Goal: Browse casually: Explore the website without a specific task or goal

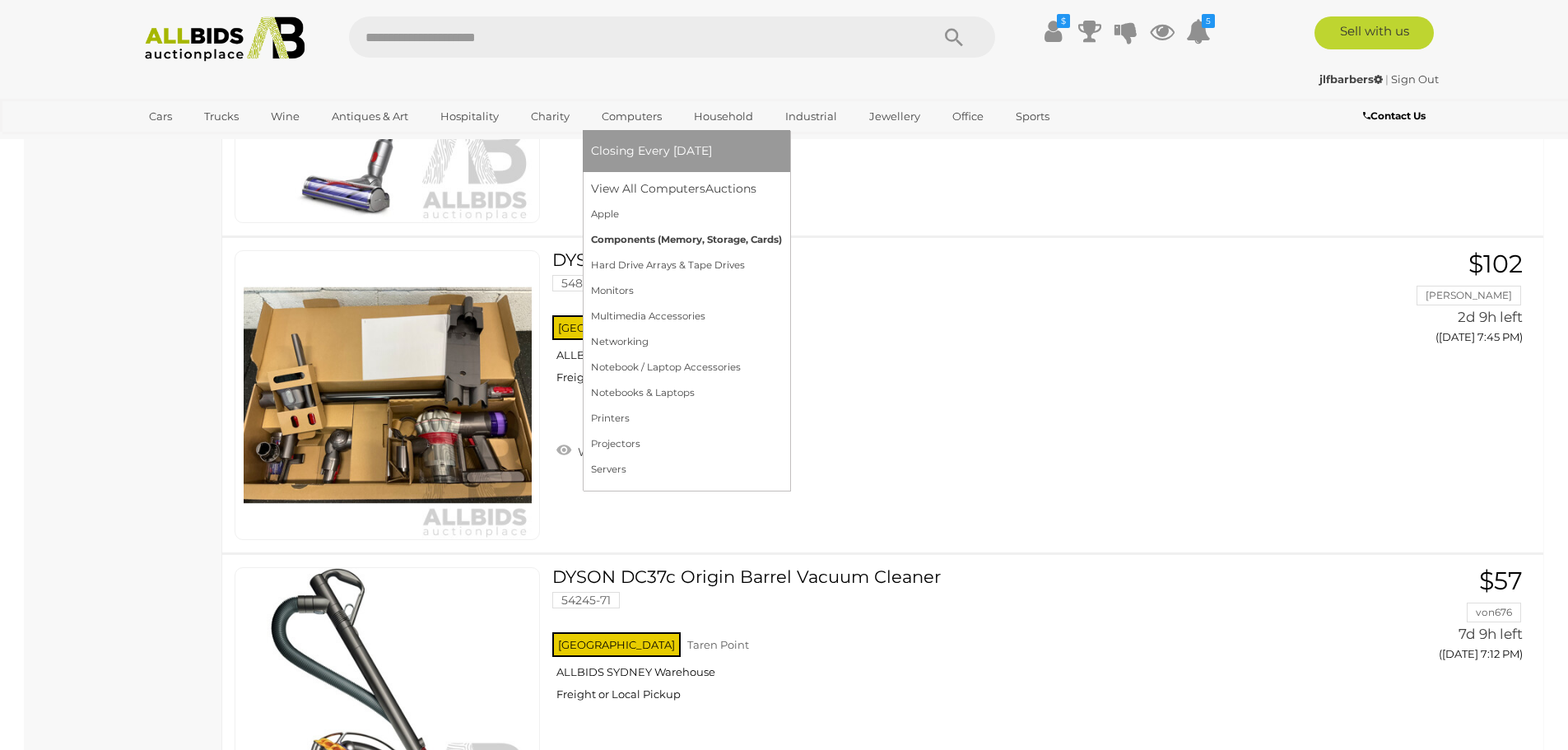
scroll to position [1564, 0]
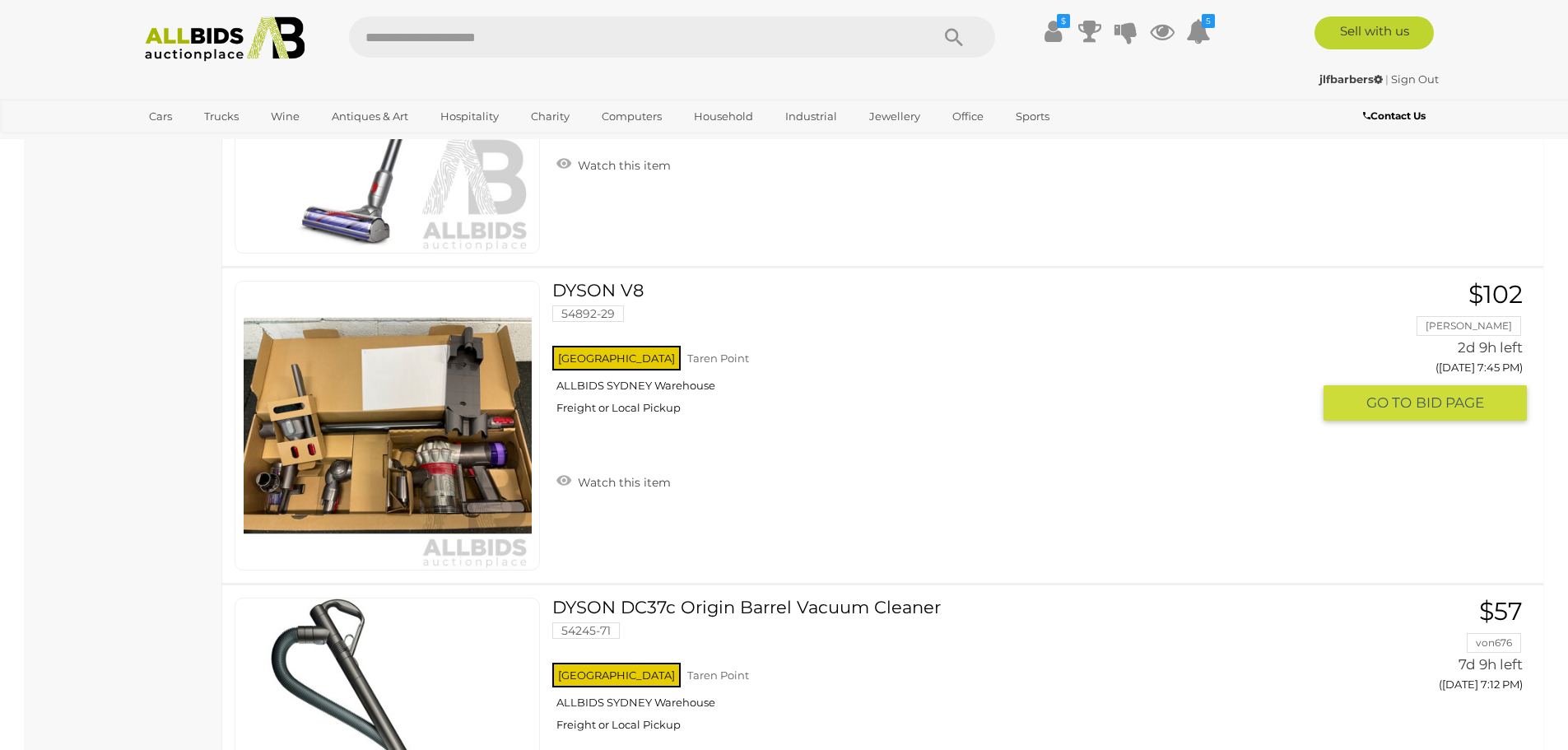
click at [361, 371] on link at bounding box center [387, 426] width 306 height 289
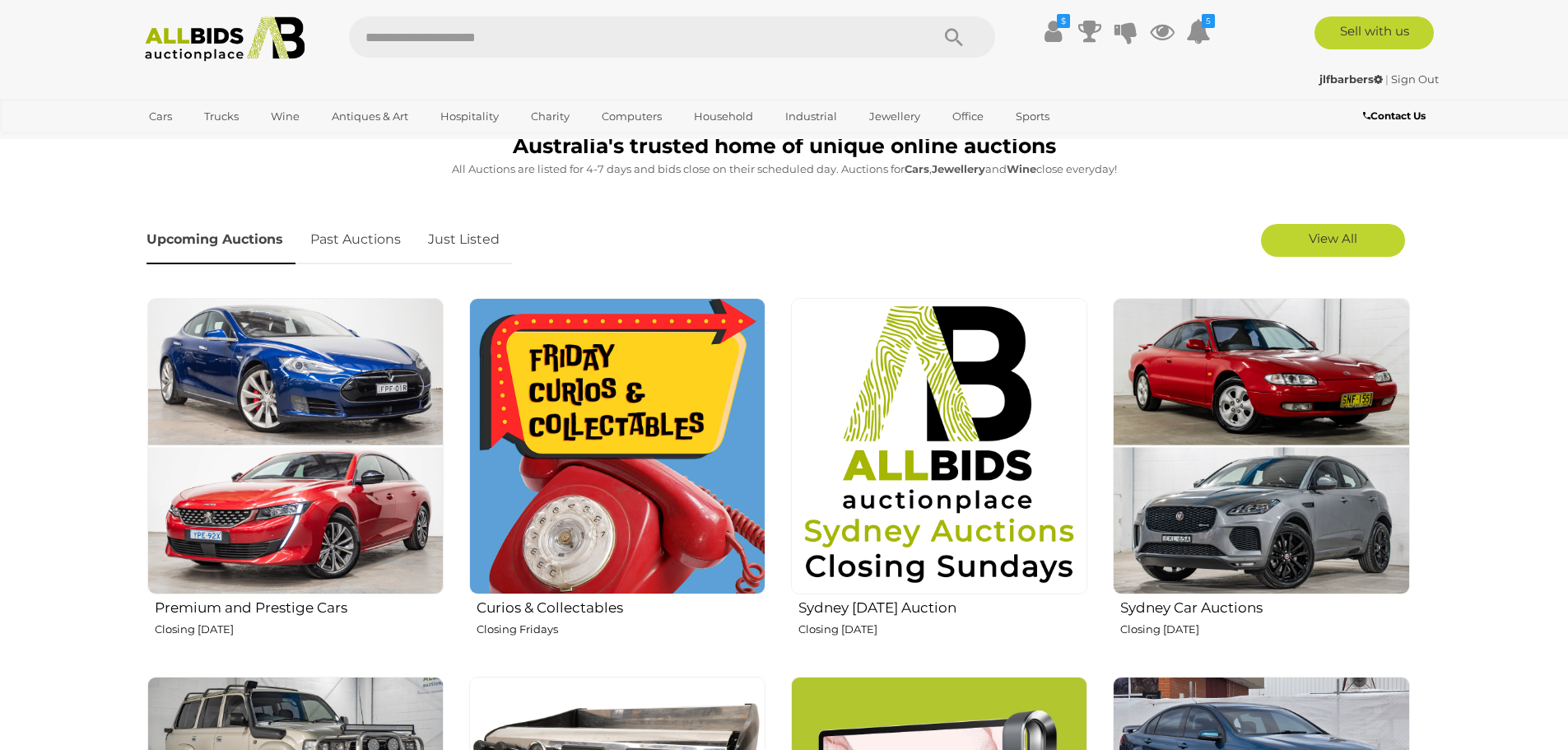
scroll to position [494, 0]
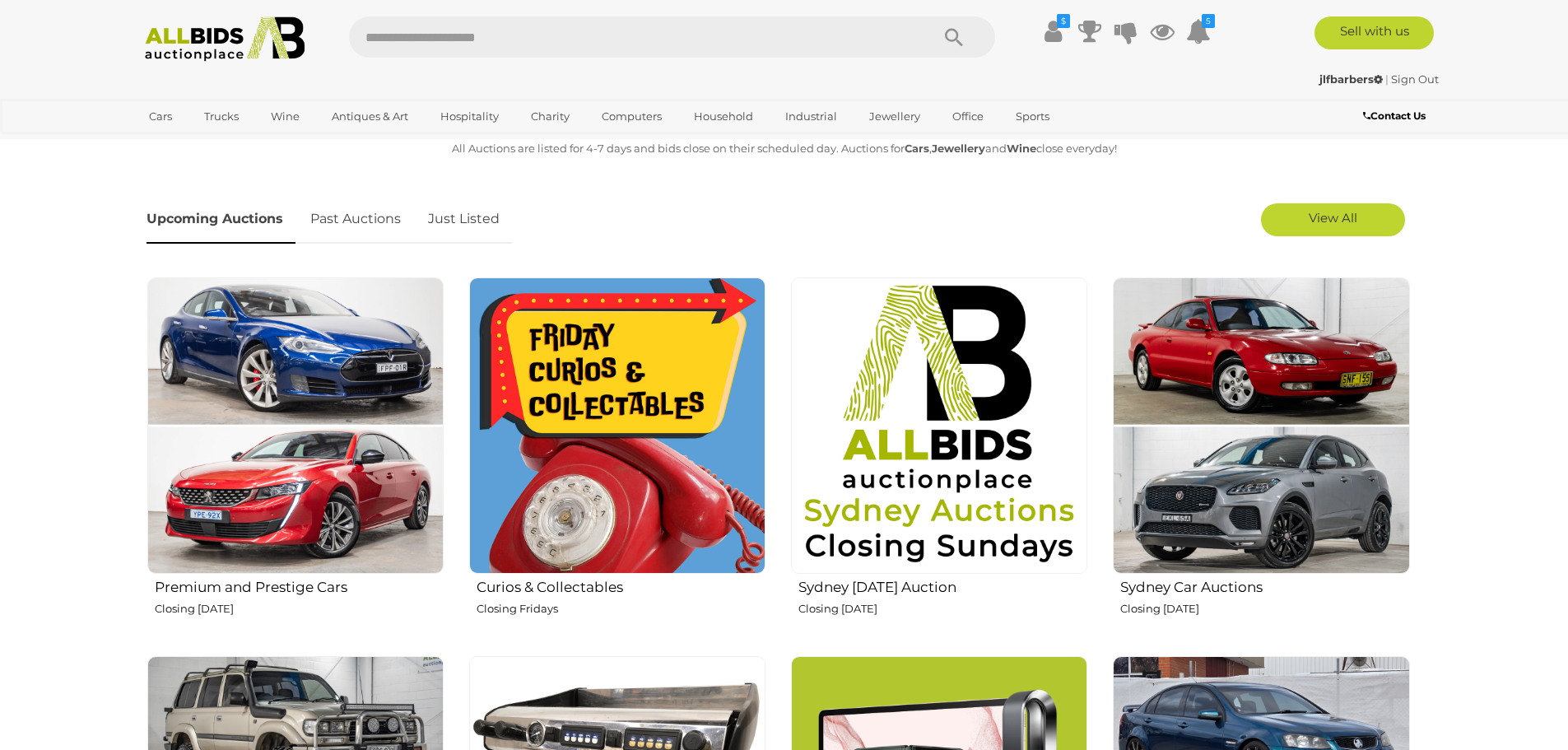
click at [591, 408] on img at bounding box center [617, 426] width 296 height 296
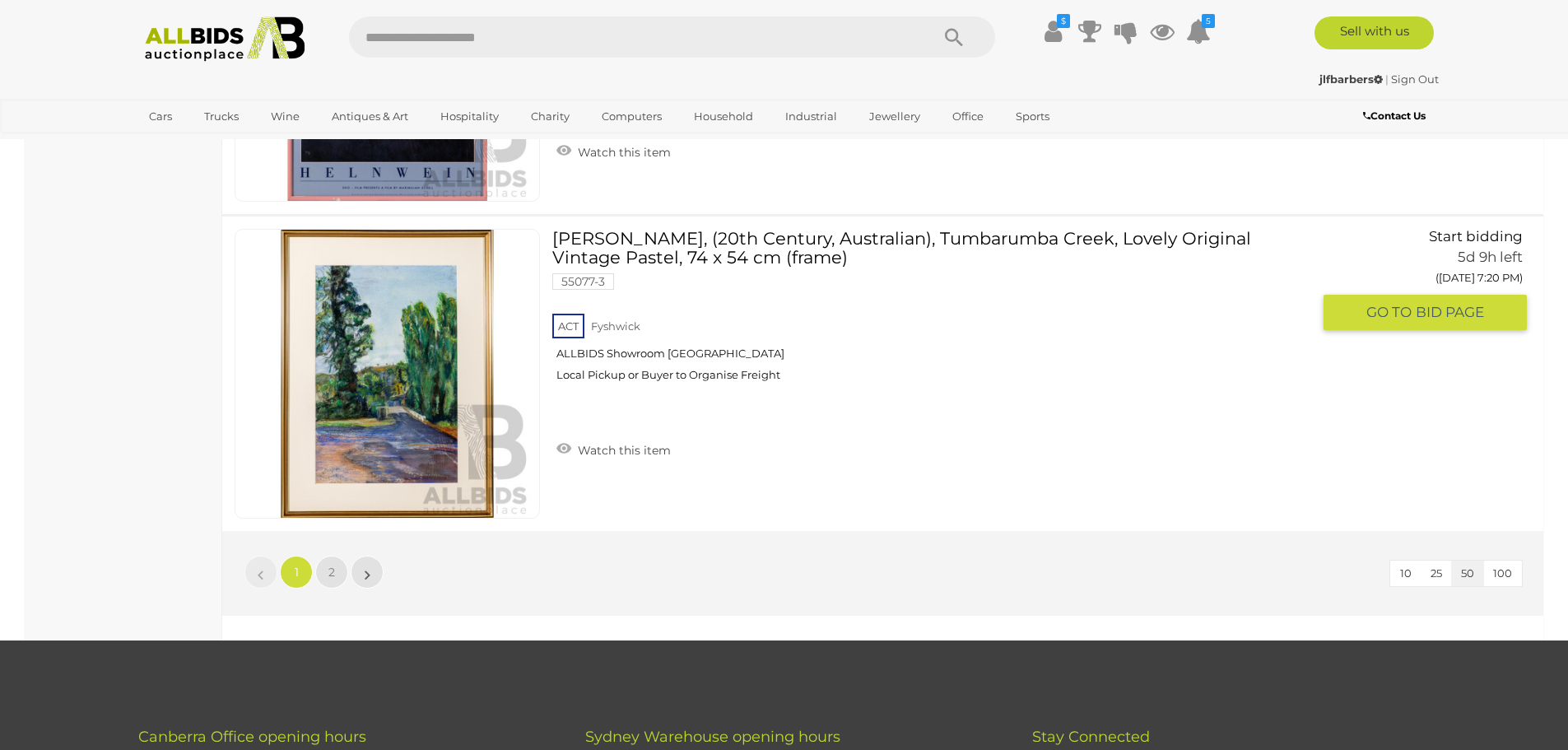
scroll to position [15557, 0]
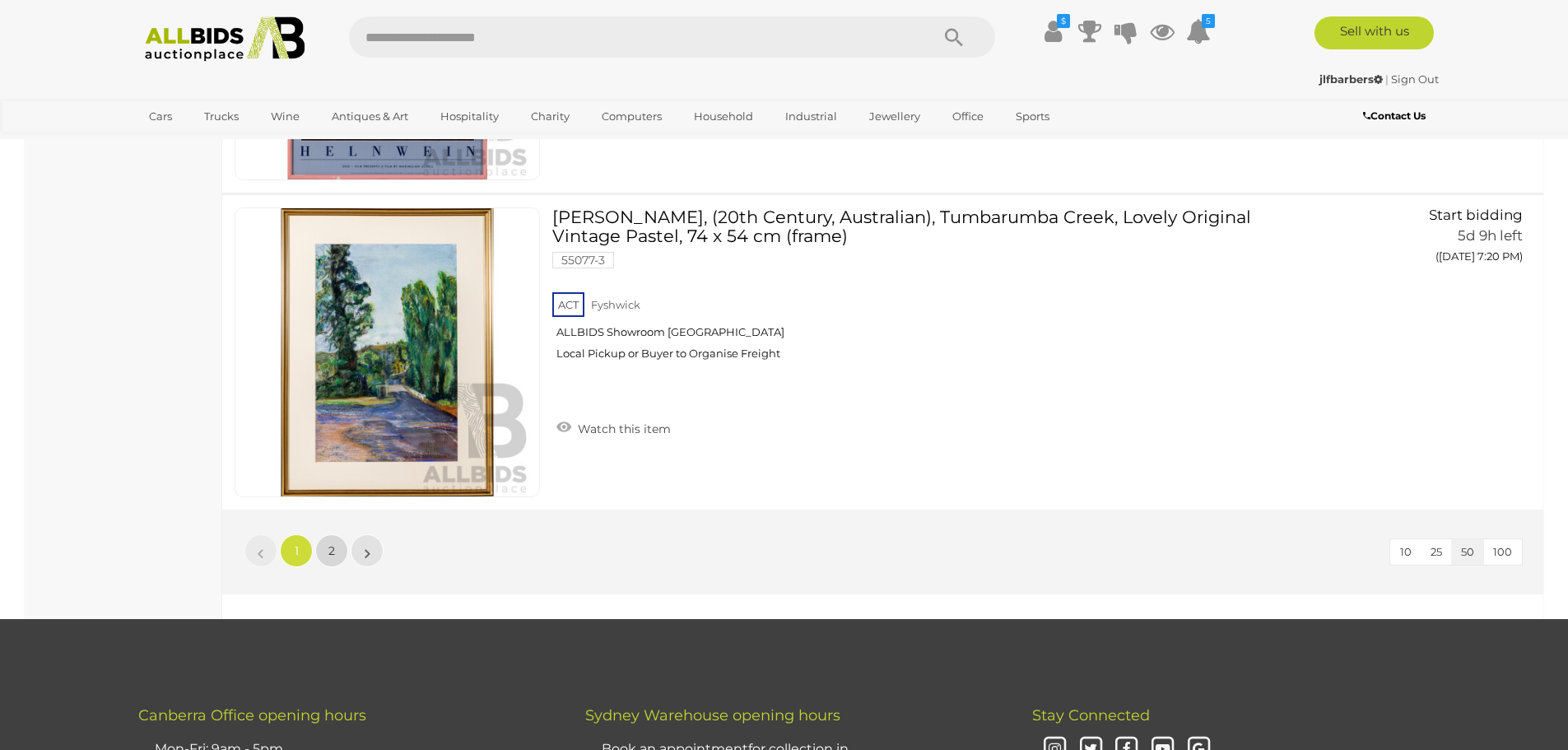
click at [330, 545] on span "2" at bounding box center [332, 550] width 7 height 15
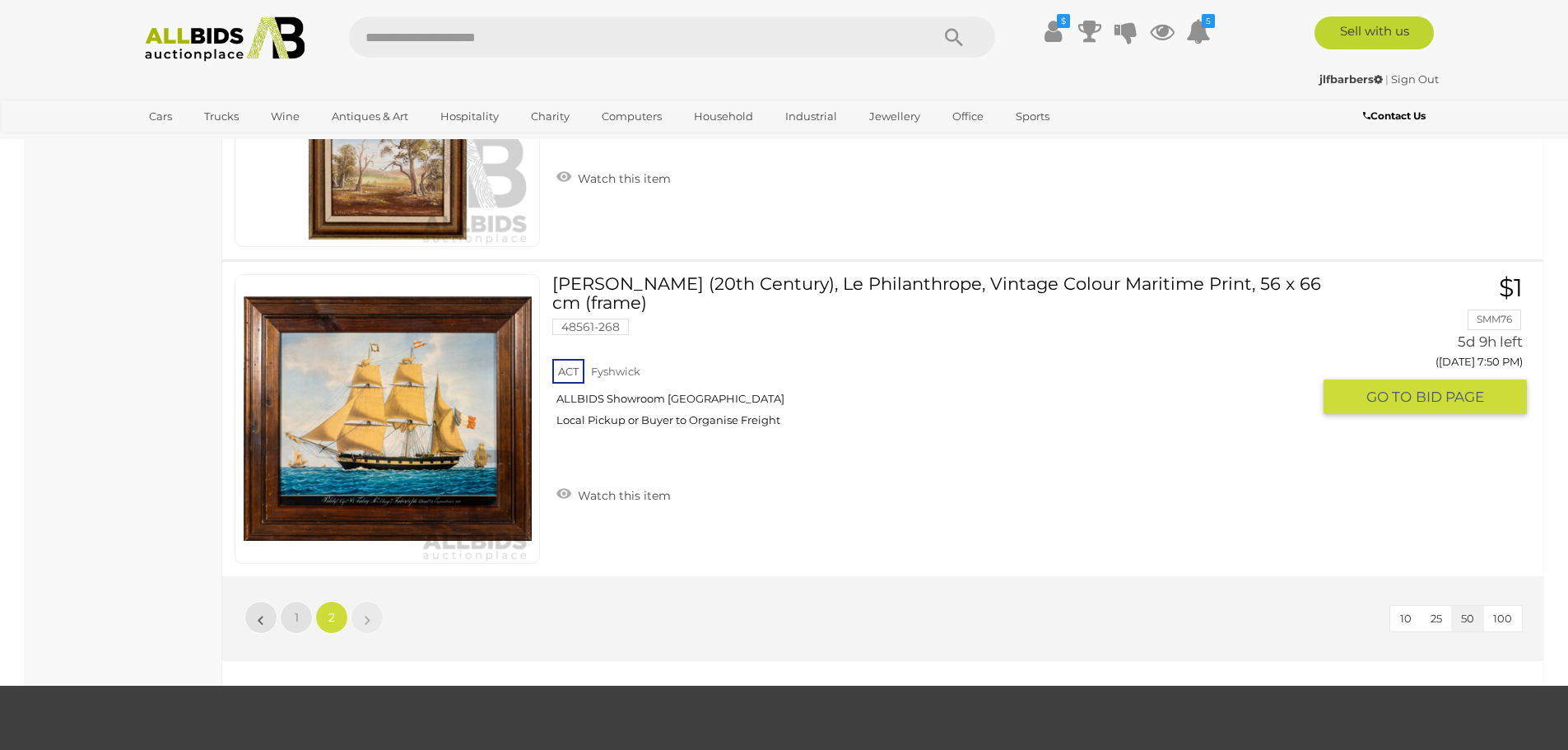
scroll to position [9193, 0]
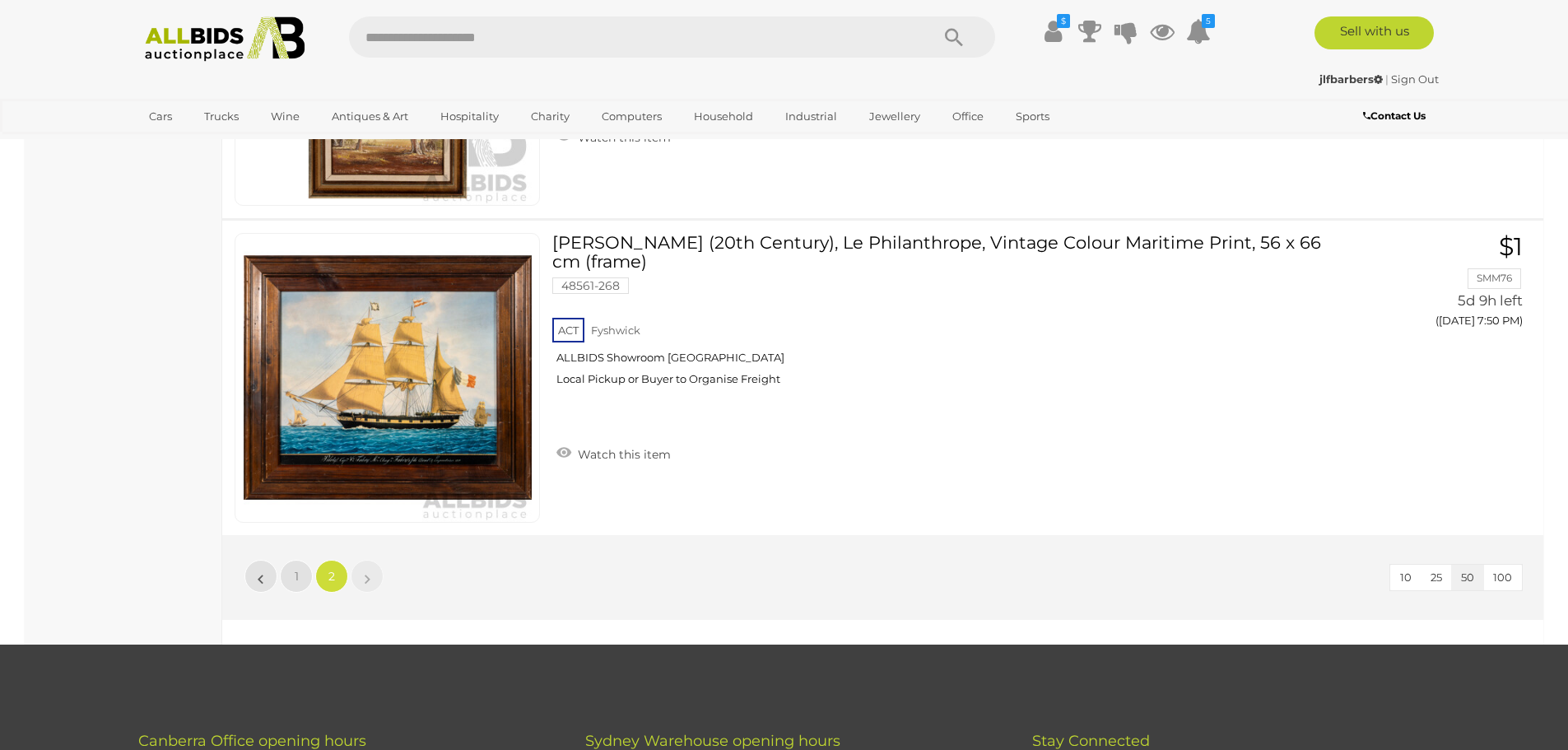
scroll to position [57, 0]
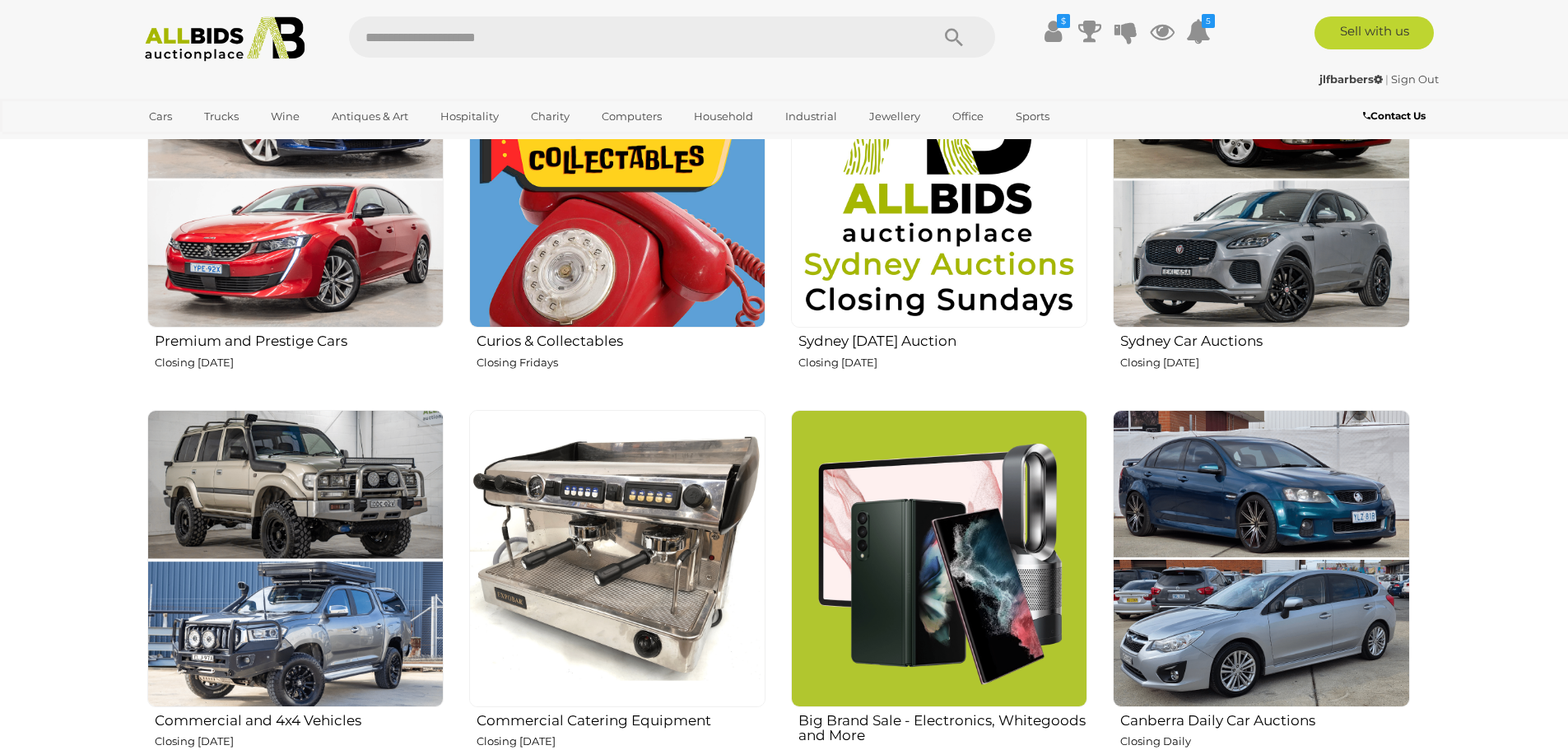
scroll to position [905, 0]
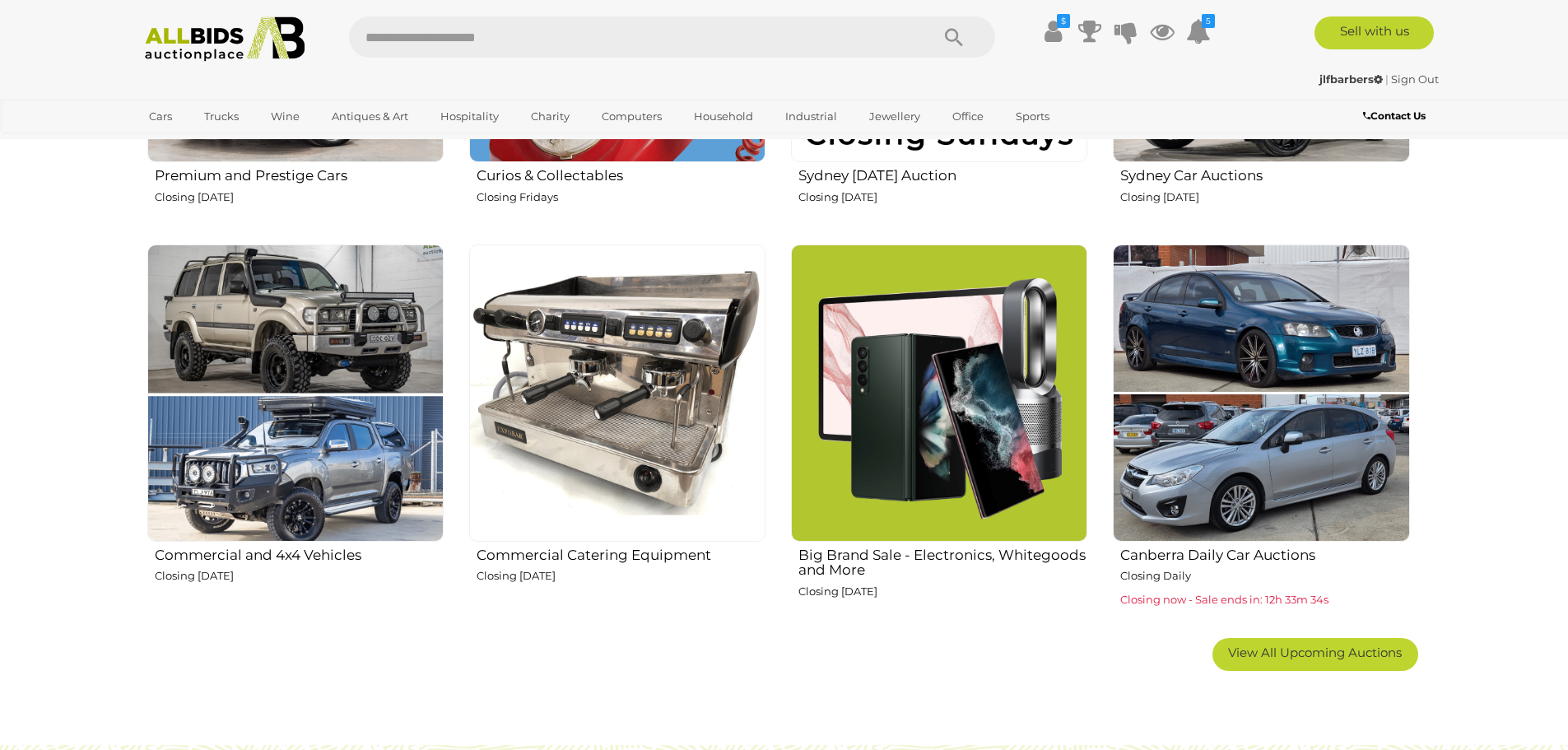
click at [993, 396] on img at bounding box center [939, 393] width 296 height 296
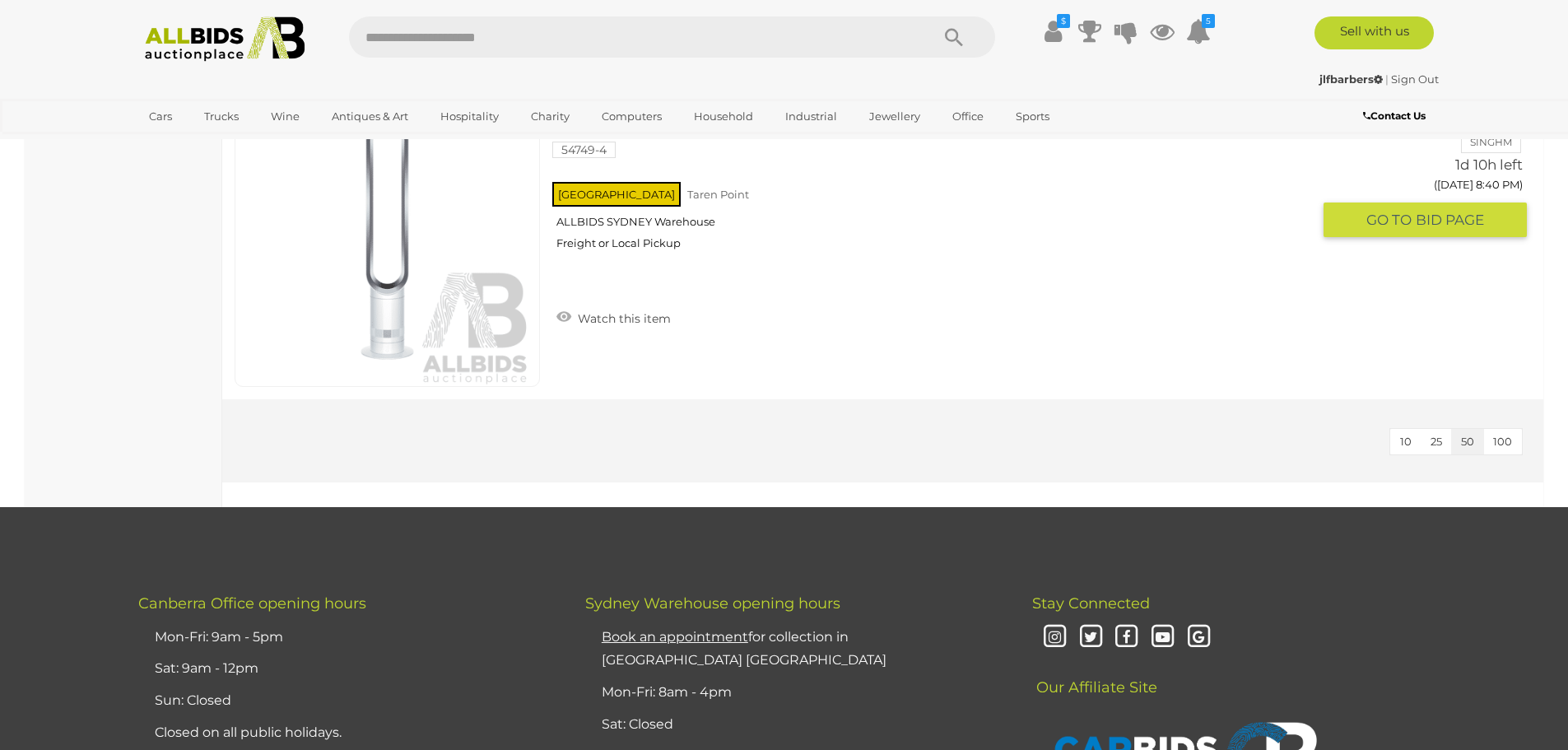
scroll to position [3951, 0]
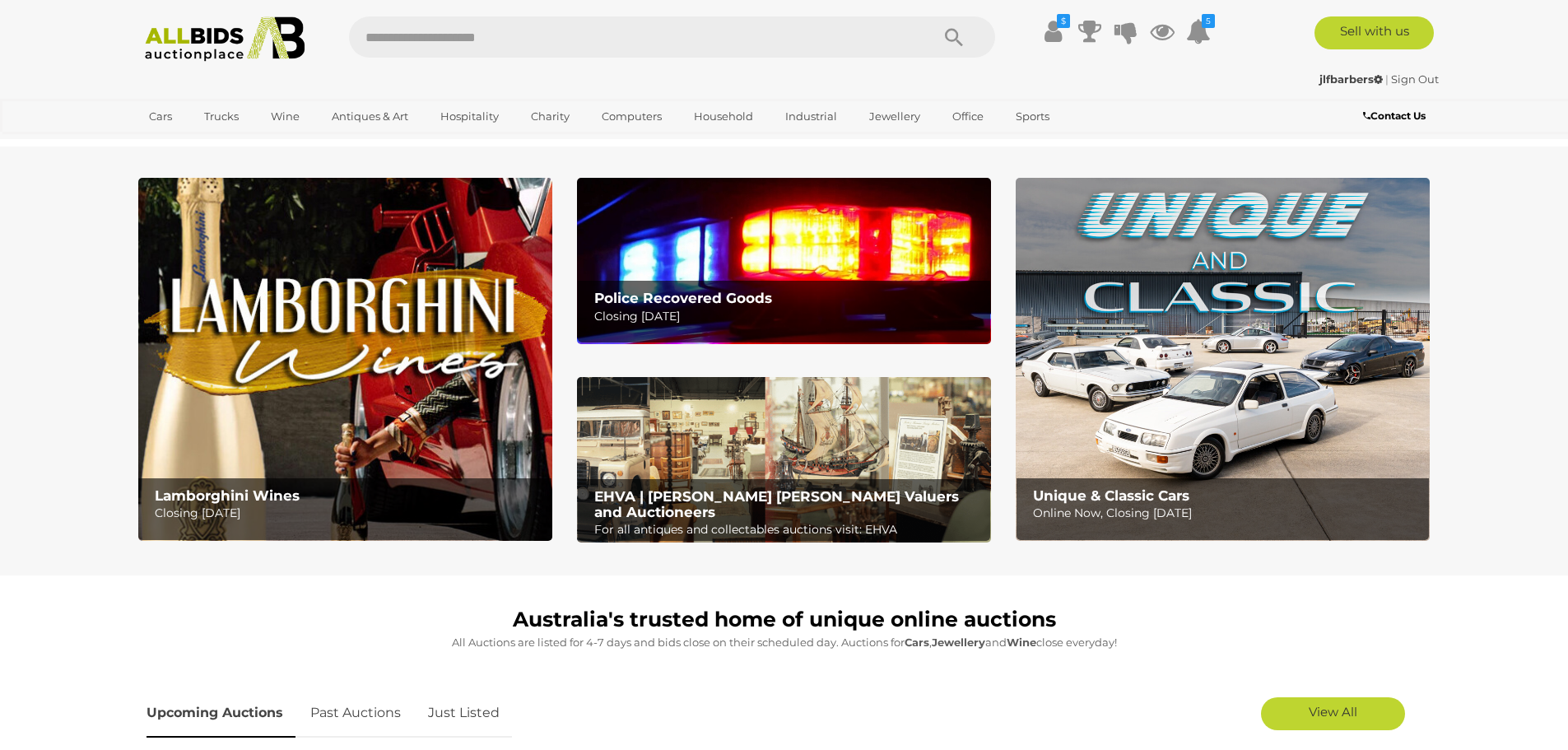
scroll to position [905, 0]
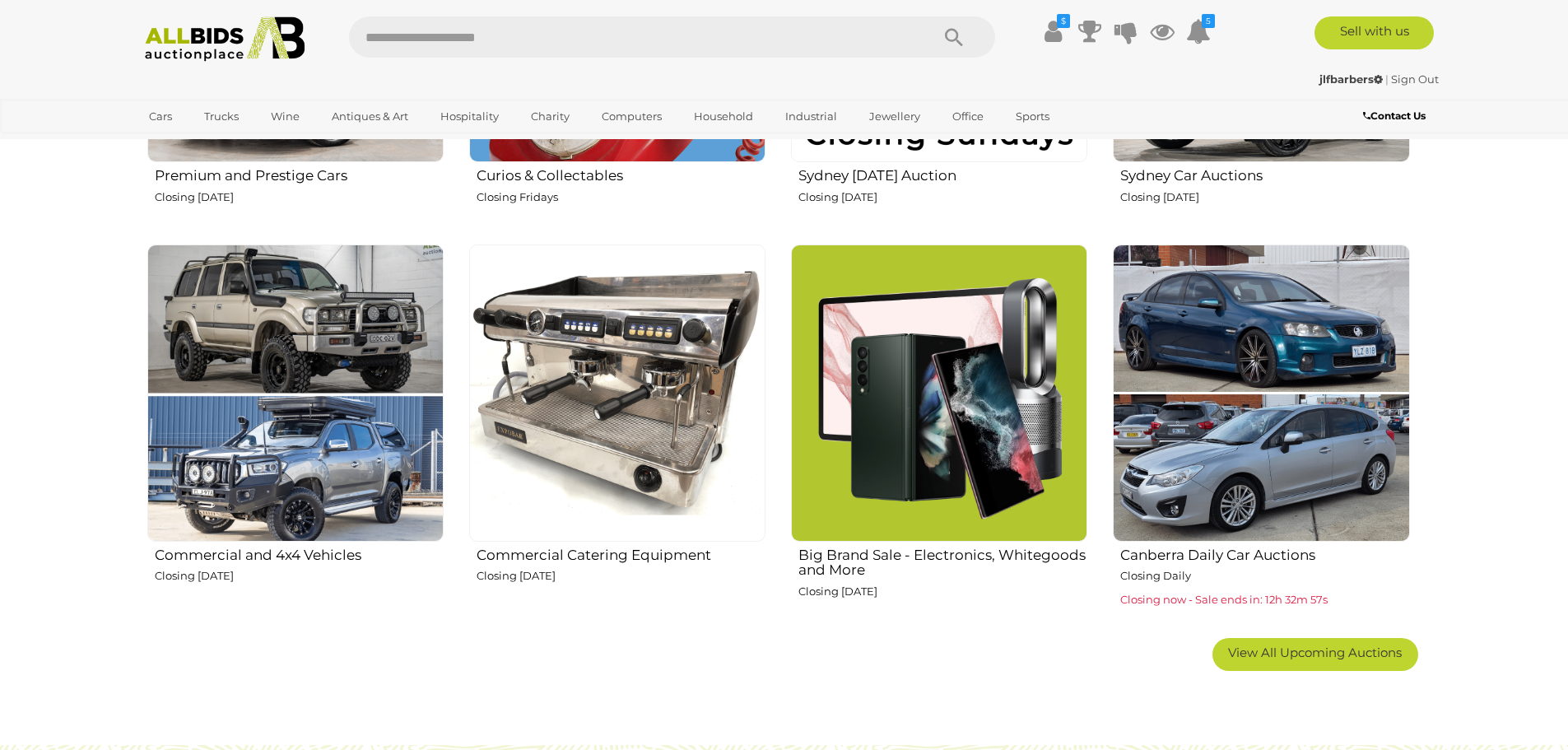
click at [286, 485] on img at bounding box center [295, 393] width 296 height 296
